Goal: Understand process/instructions: Learn how to perform a task or action

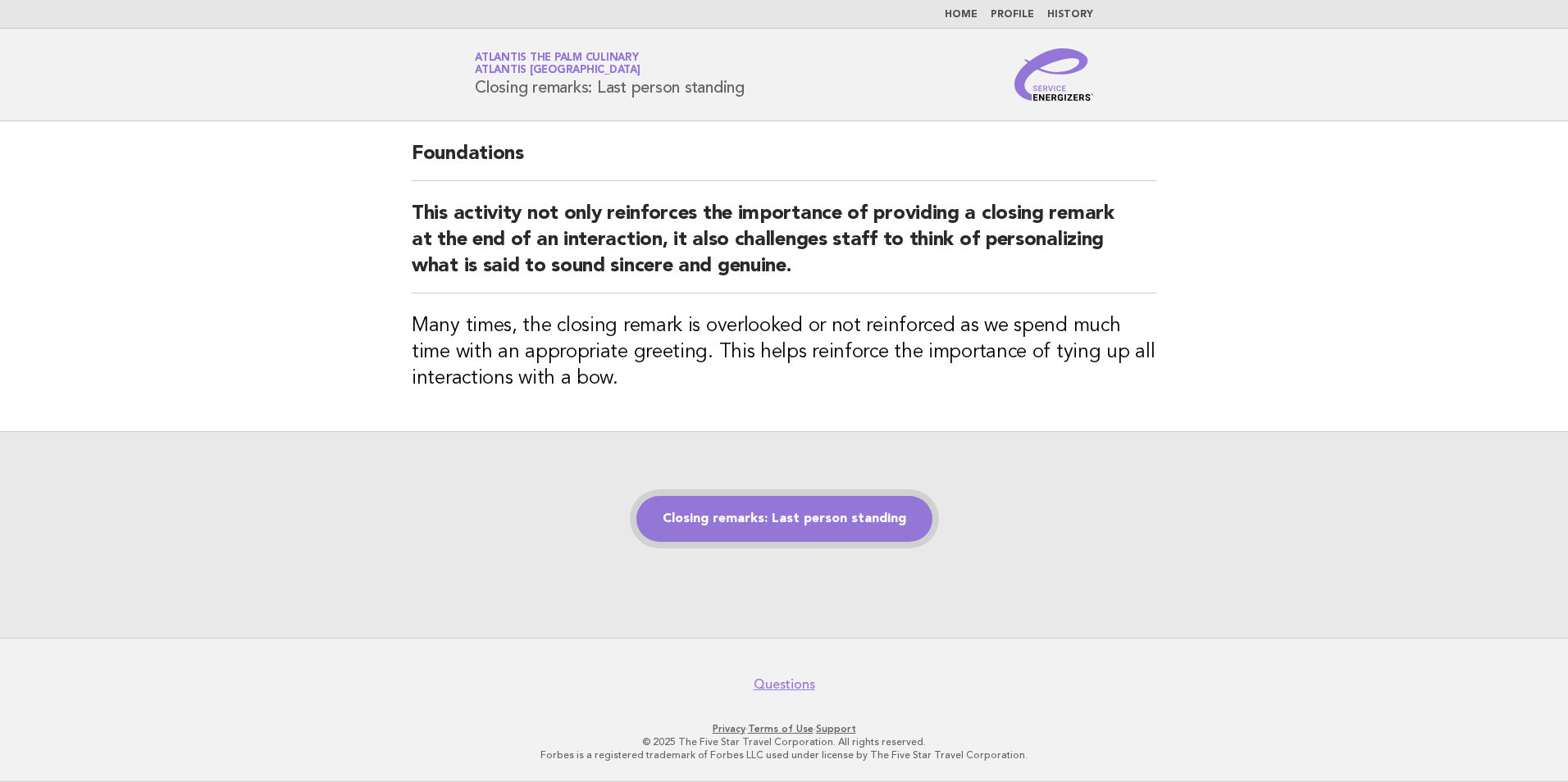
click at [704, 517] on link "Closing remarks: Last person standing" at bounding box center [784, 519] width 296 height 46
click at [724, 519] on link "Closing remarks: Last person standing" at bounding box center [784, 519] width 296 height 46
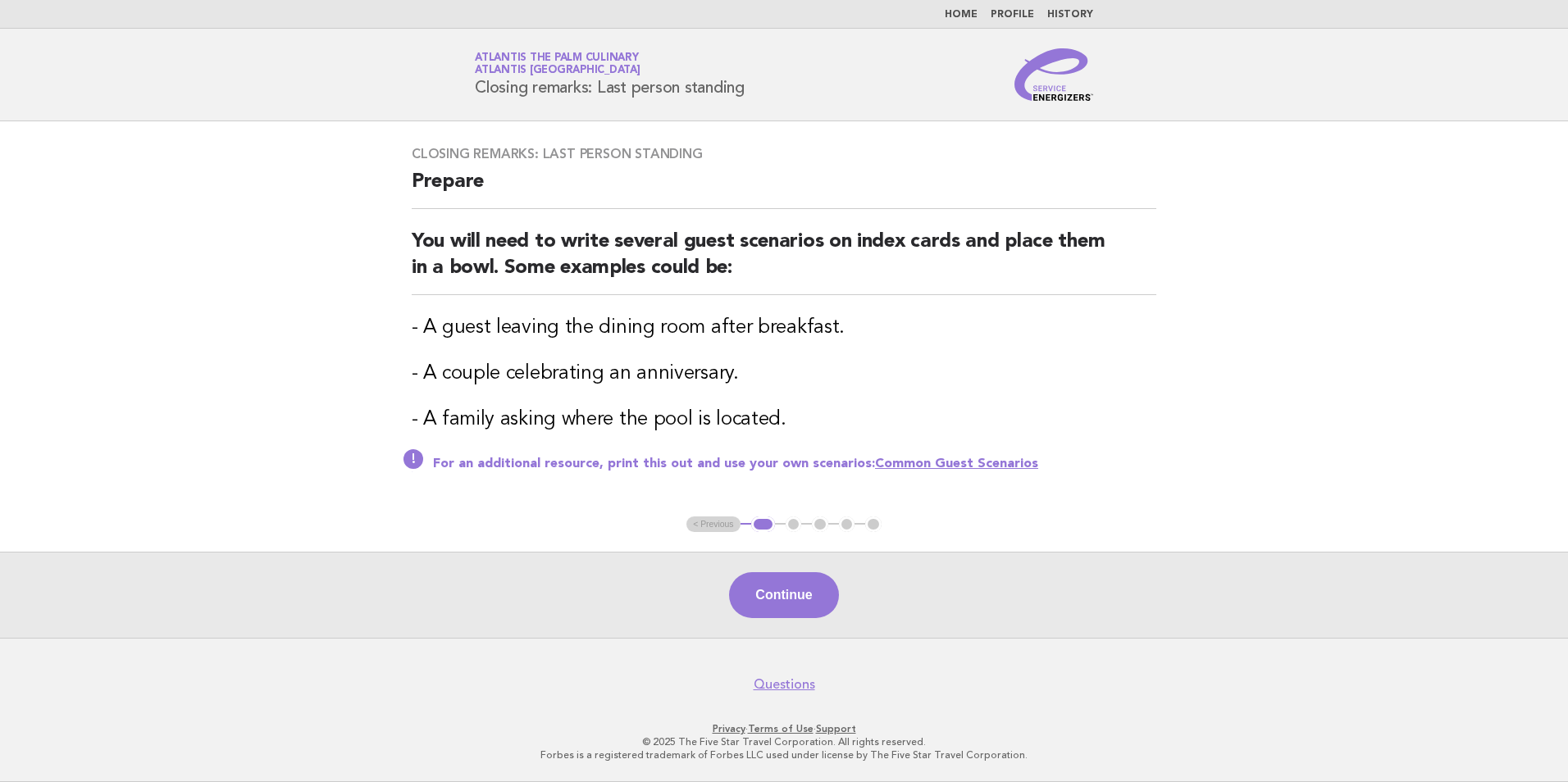
click at [772, 561] on div "Continue" at bounding box center [784, 594] width 1568 height 86
click at [765, 587] on button "Continue" at bounding box center [783, 595] width 109 height 46
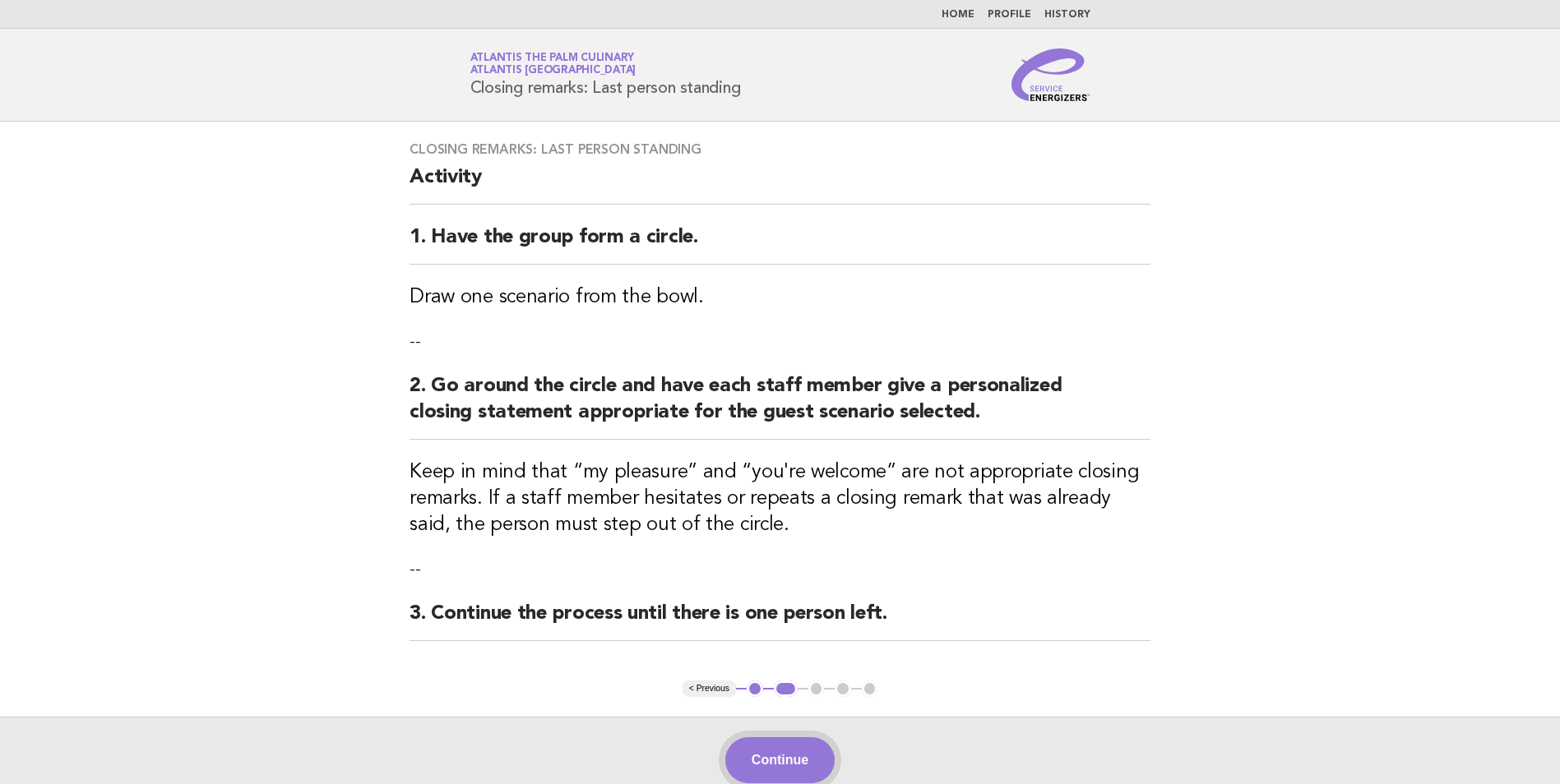
click at [799, 765] on button "Continue" at bounding box center [779, 760] width 109 height 46
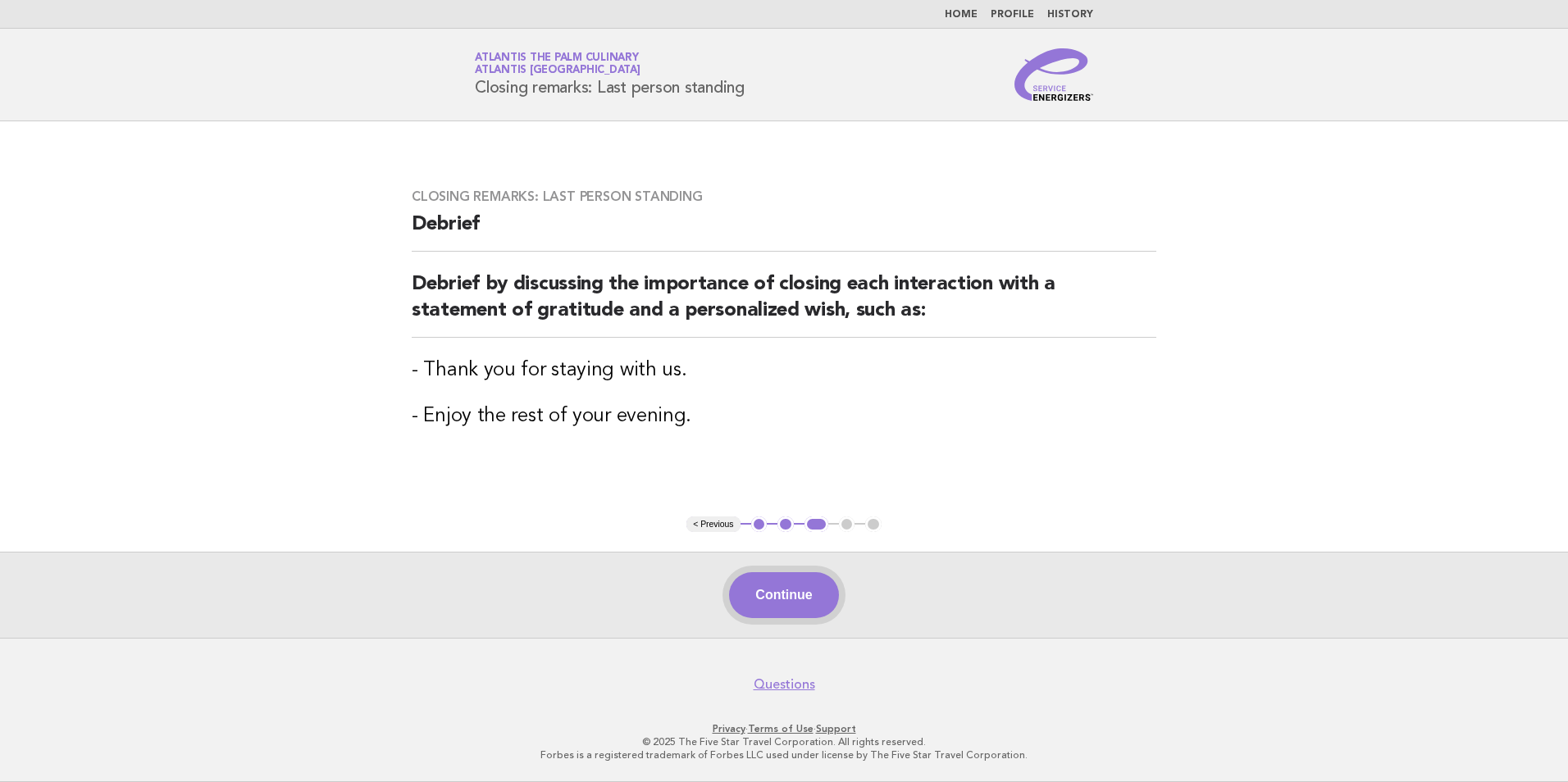
click at [814, 577] on button "Continue" at bounding box center [783, 595] width 109 height 46
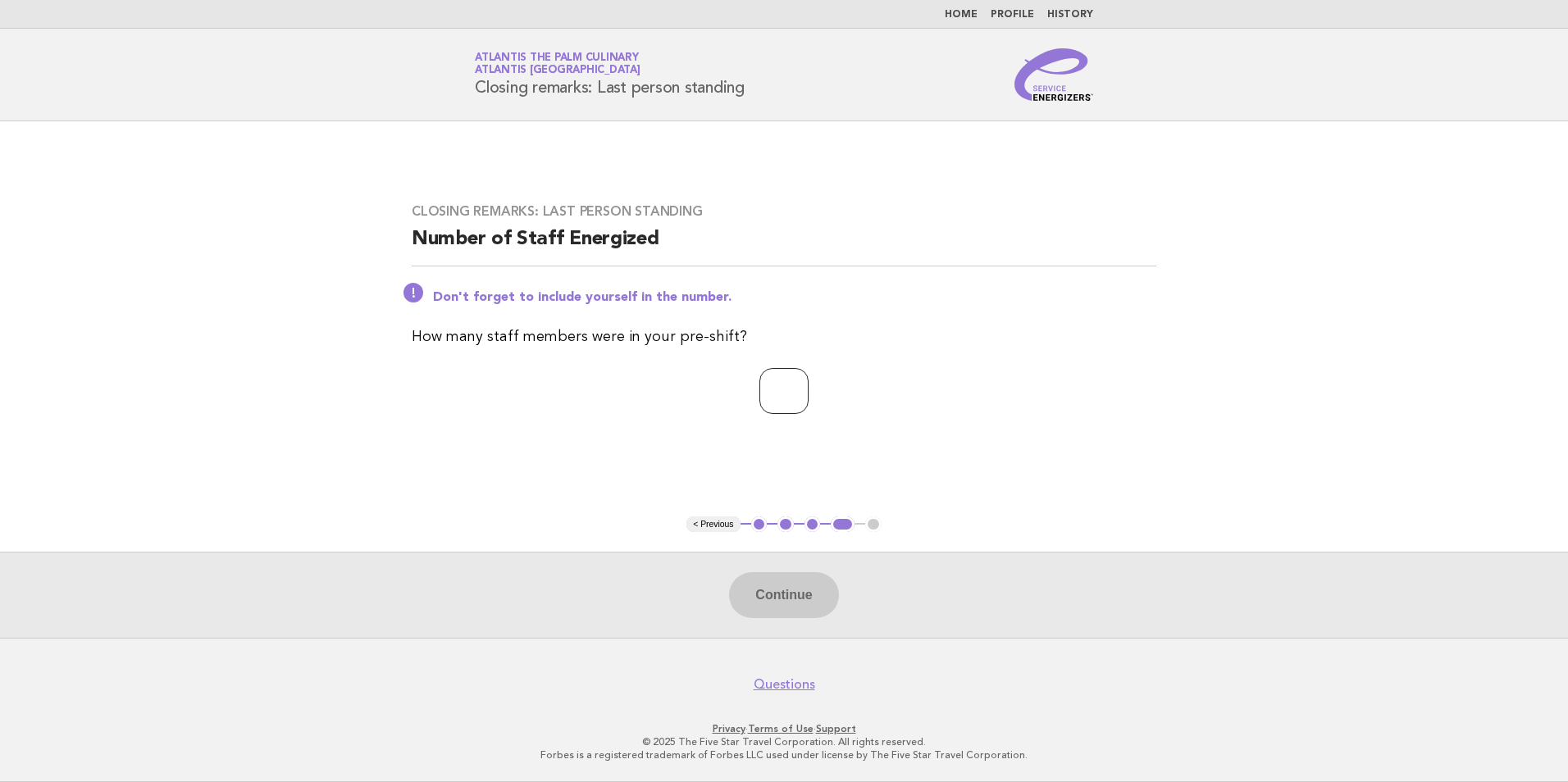
click at [805, 368] on input "number" at bounding box center [784, 391] width 50 height 46
type input "**"
click at [783, 595] on button "Continue" at bounding box center [783, 595] width 109 height 46
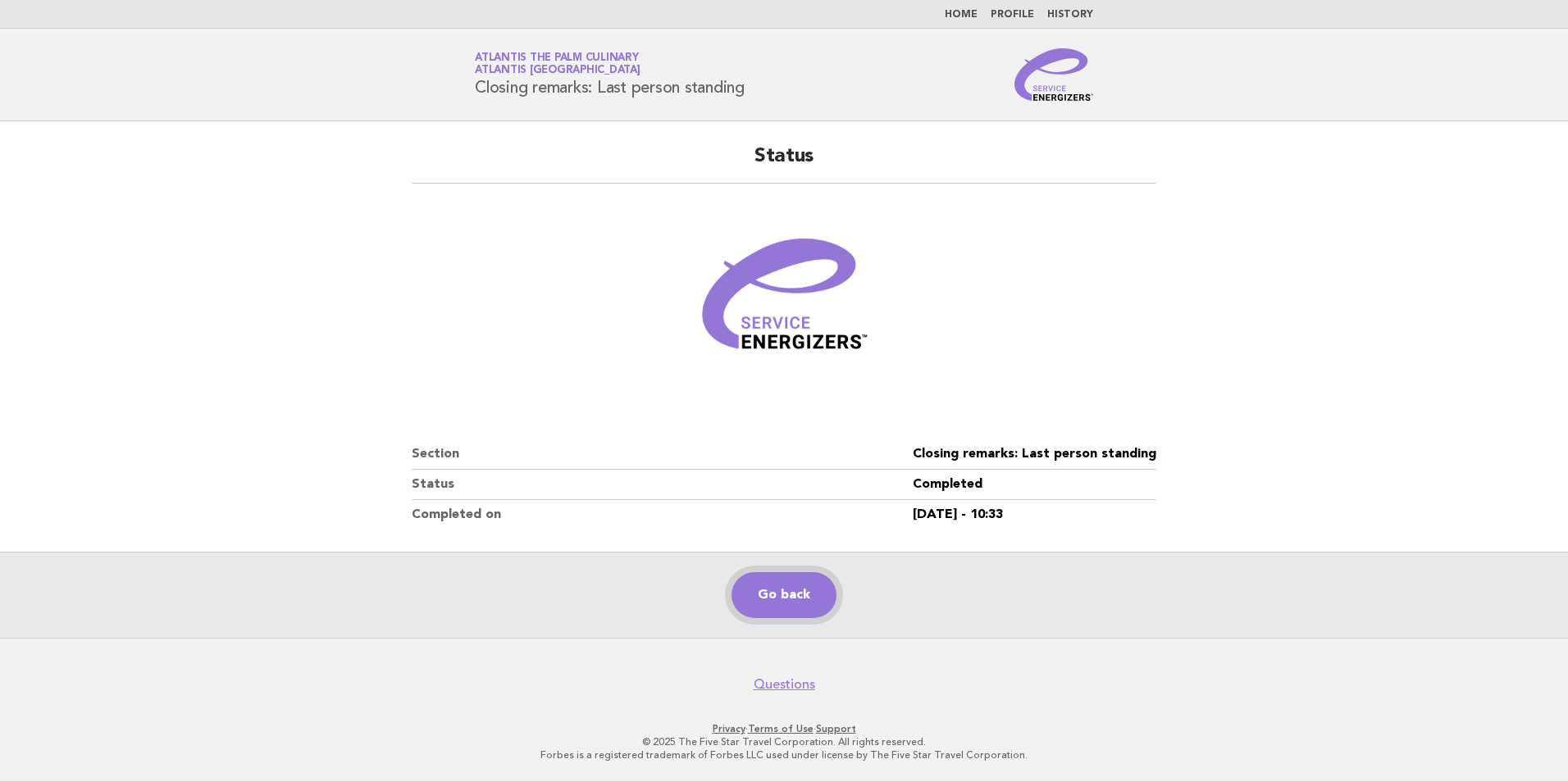
click at [758, 598] on link "Go back" at bounding box center [784, 595] width 105 height 46
